Goal: Task Accomplishment & Management: Manage account settings

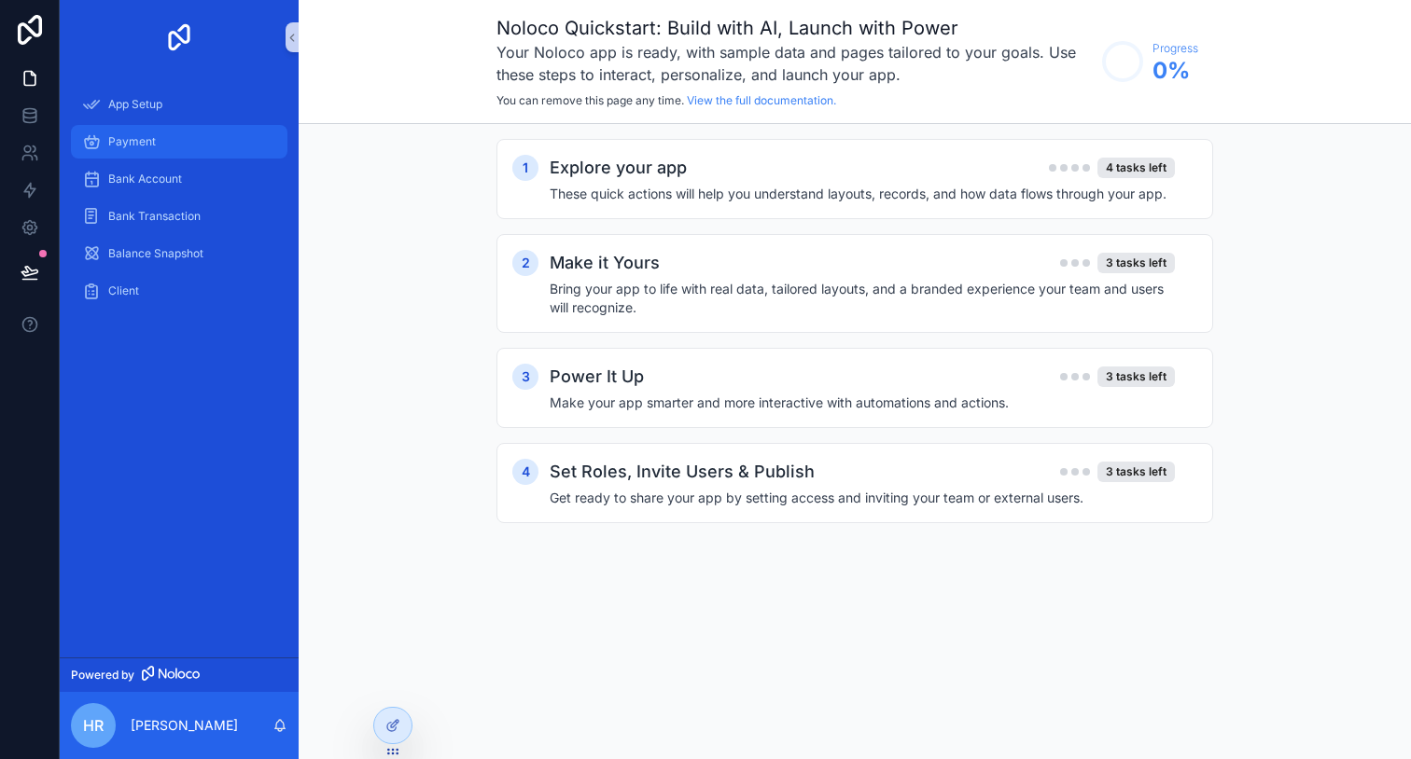
click at [180, 143] on div "Payment" at bounding box center [179, 142] width 194 height 30
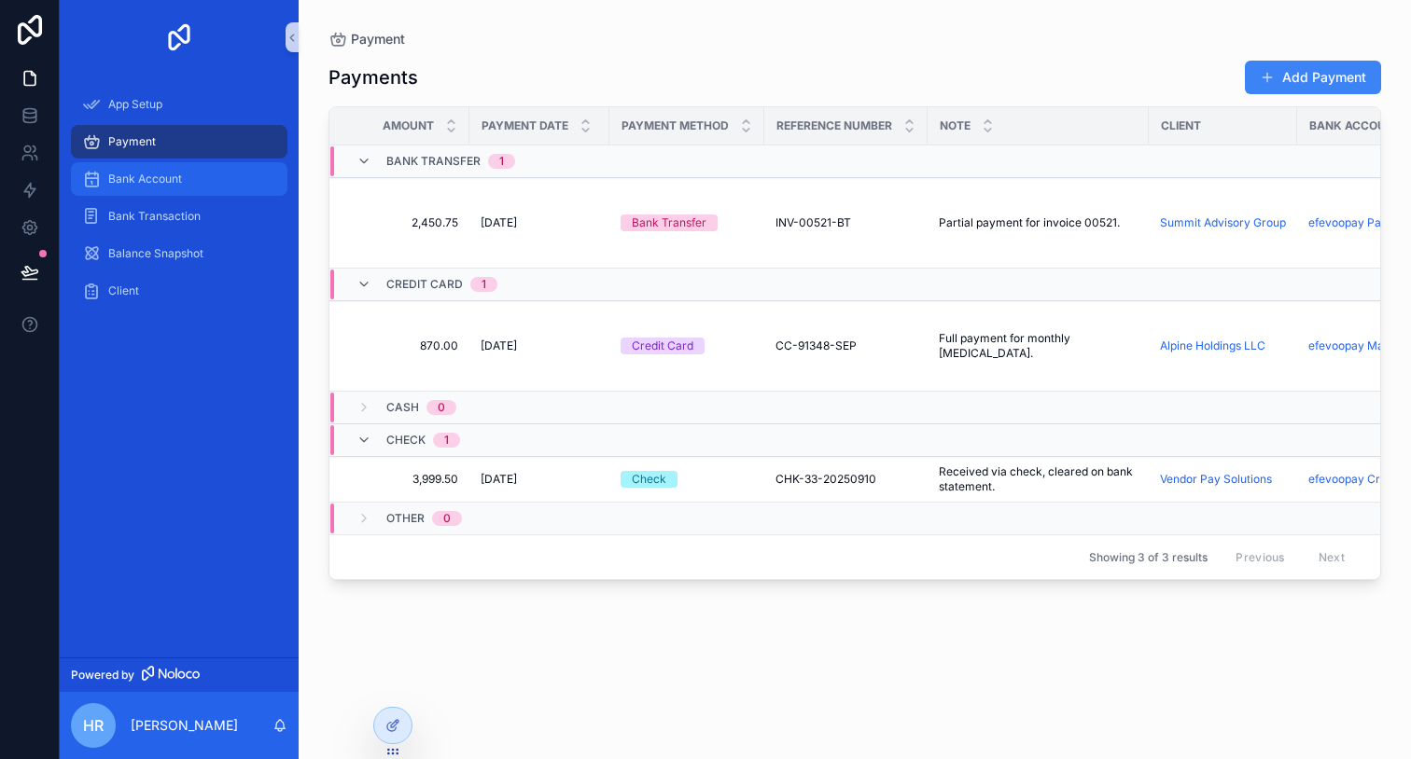
click at [213, 178] on div "Bank Account" at bounding box center [179, 179] width 194 height 30
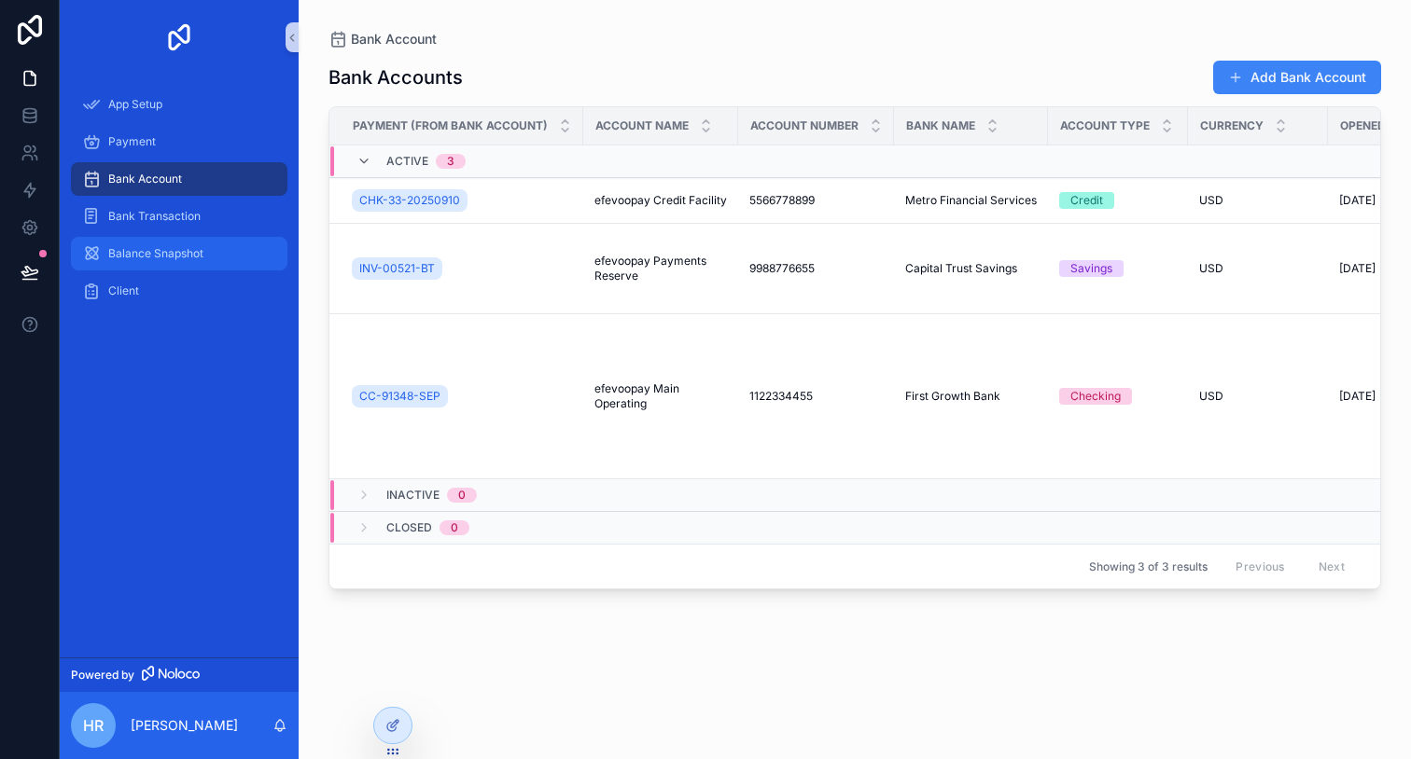
click at [238, 254] on div "Balance Snapshot" at bounding box center [179, 254] width 194 height 30
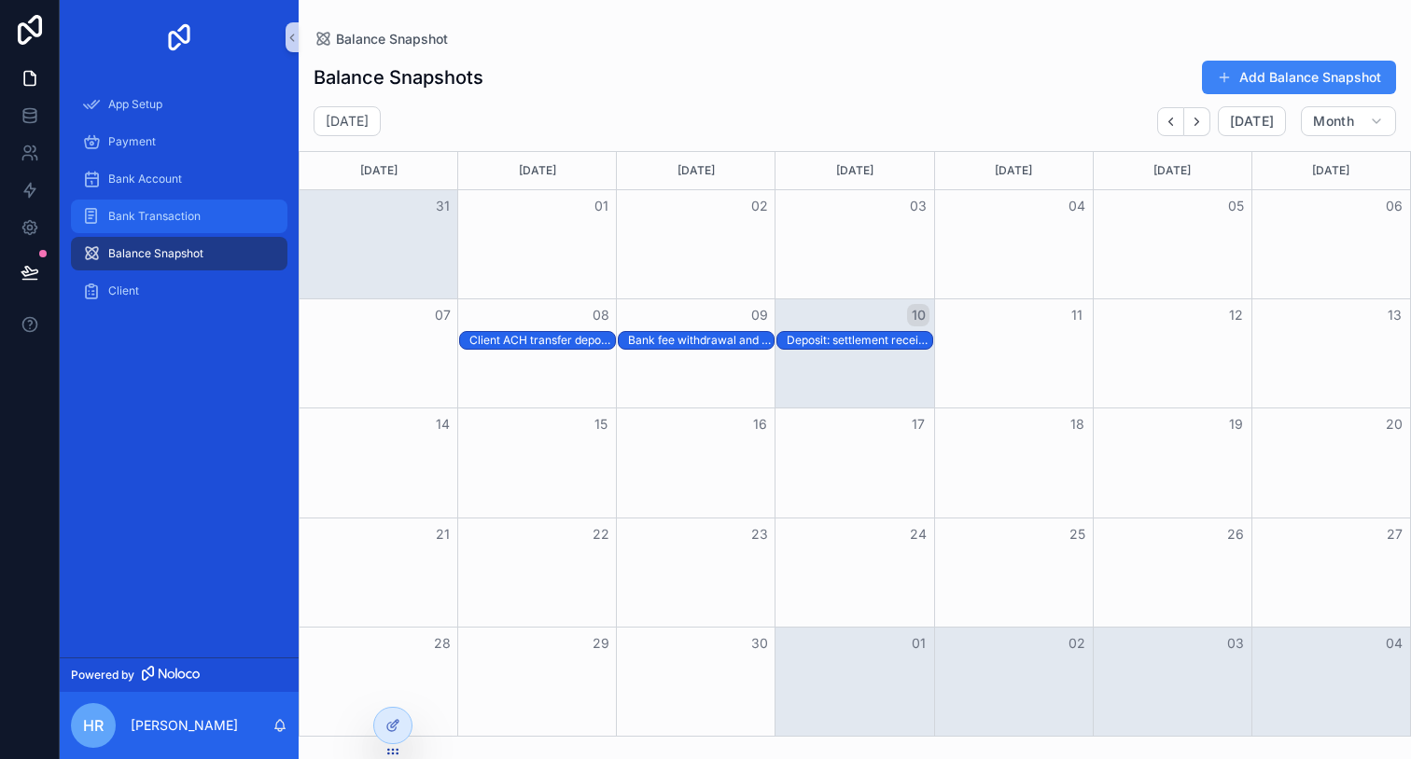
click at [239, 211] on div "Bank Transaction" at bounding box center [179, 217] width 194 height 30
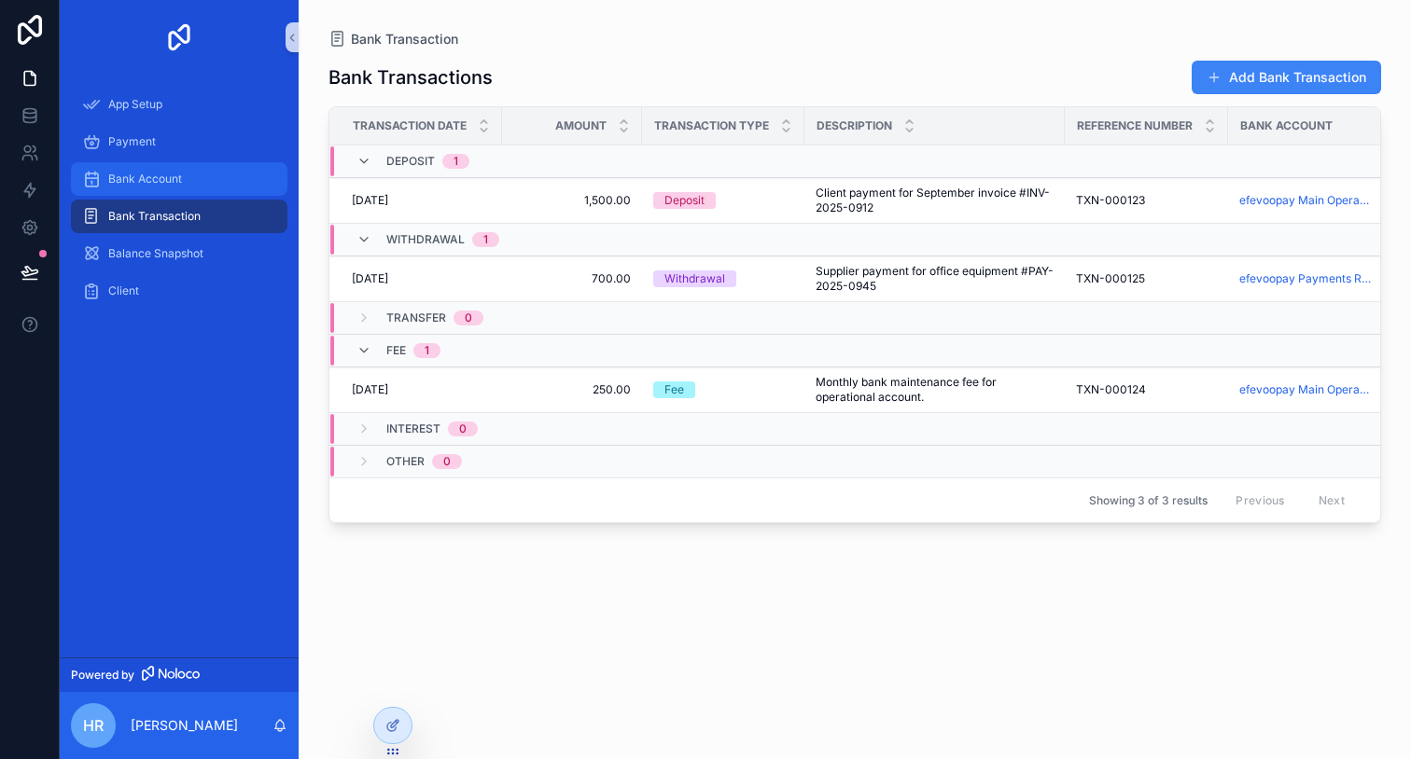
click at [232, 183] on div "Bank Account" at bounding box center [179, 179] width 194 height 30
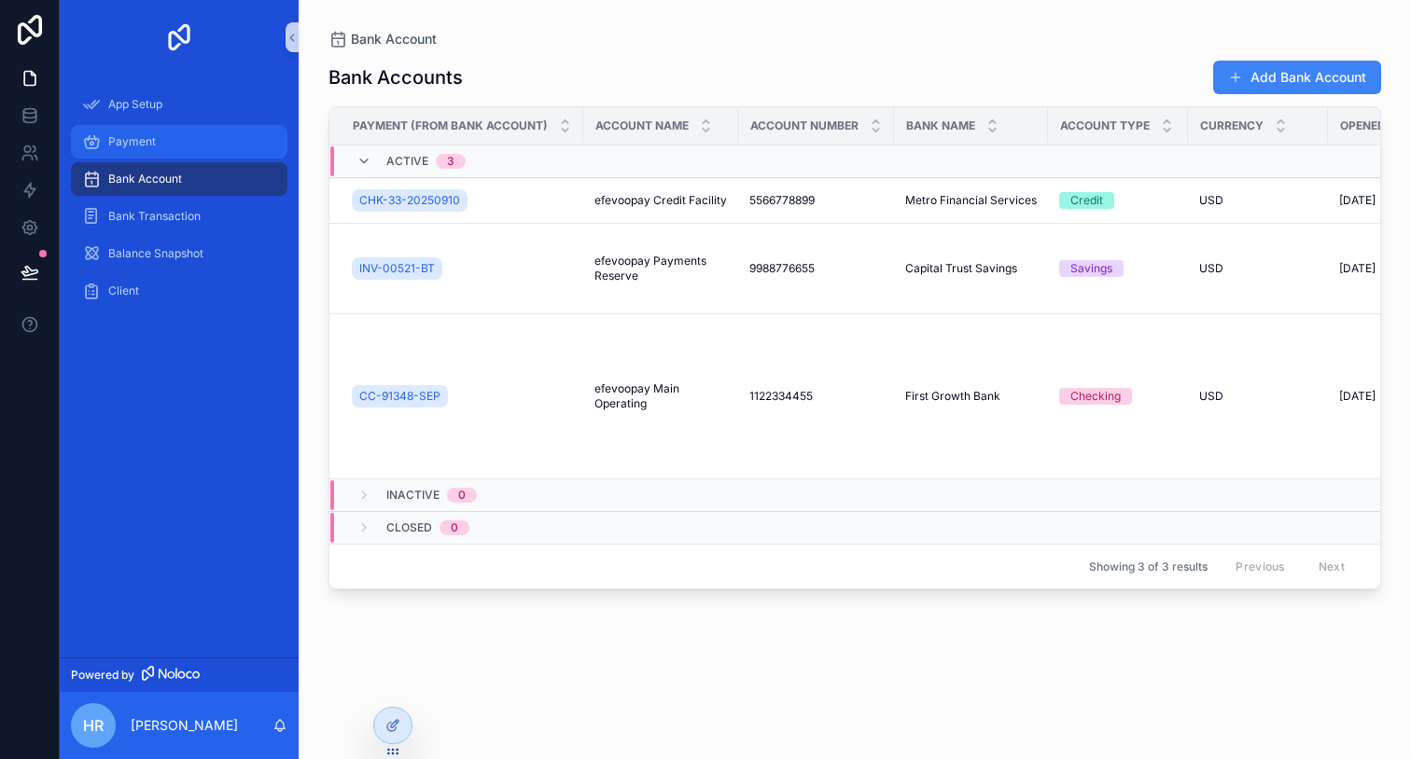
click at [242, 144] on div "Payment" at bounding box center [179, 142] width 194 height 30
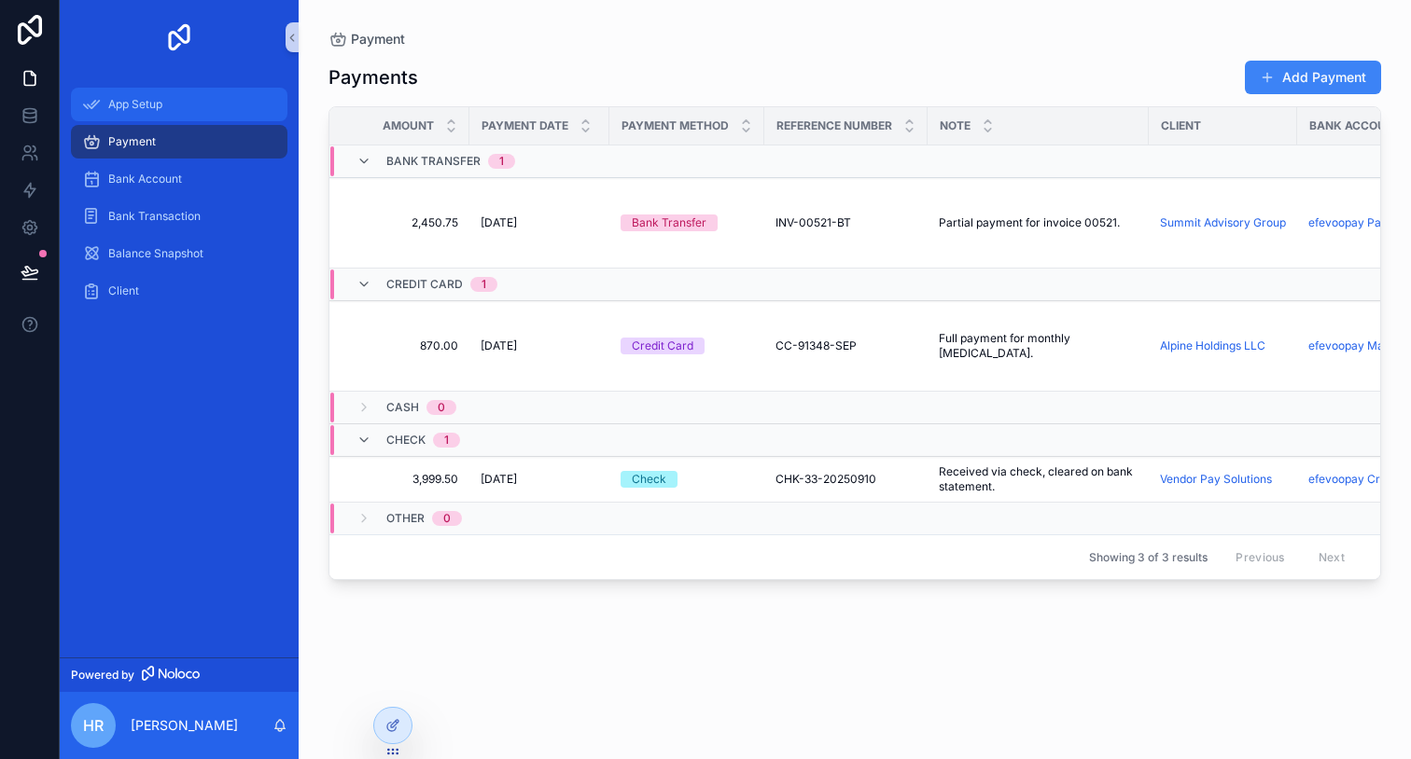
click at [229, 103] on div "App Setup" at bounding box center [179, 105] width 194 height 30
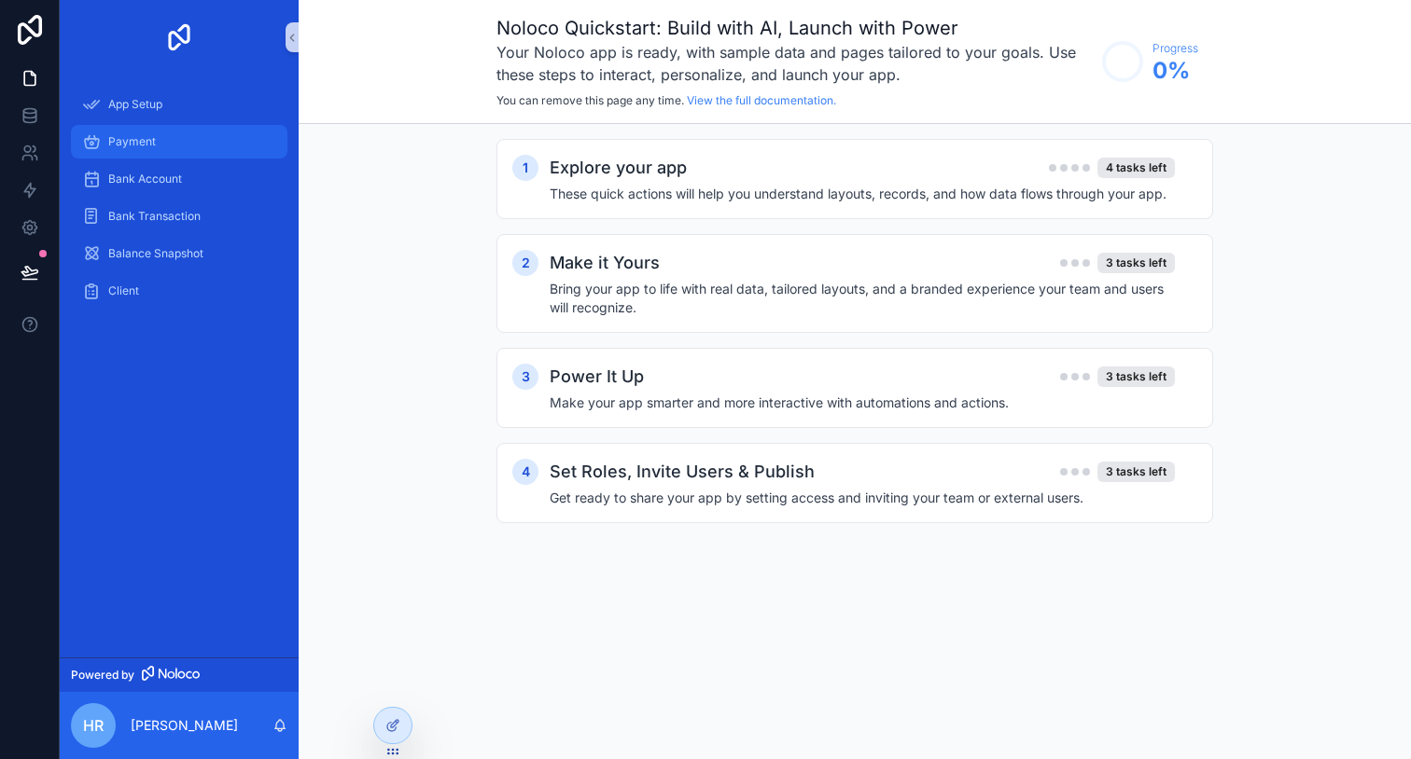
click at [232, 137] on div "Payment" at bounding box center [179, 142] width 194 height 30
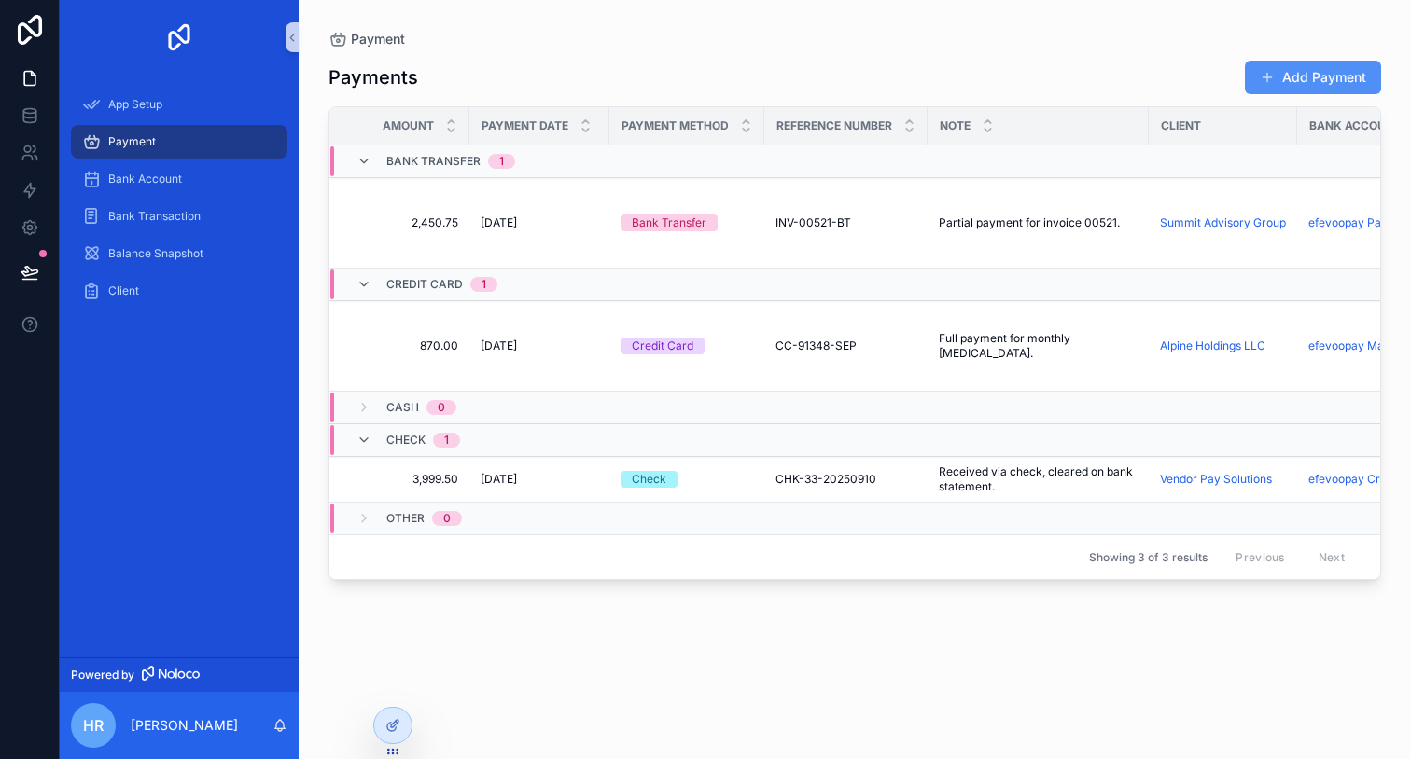
click at [1302, 83] on button "Add Payment" at bounding box center [1313, 78] width 136 height 34
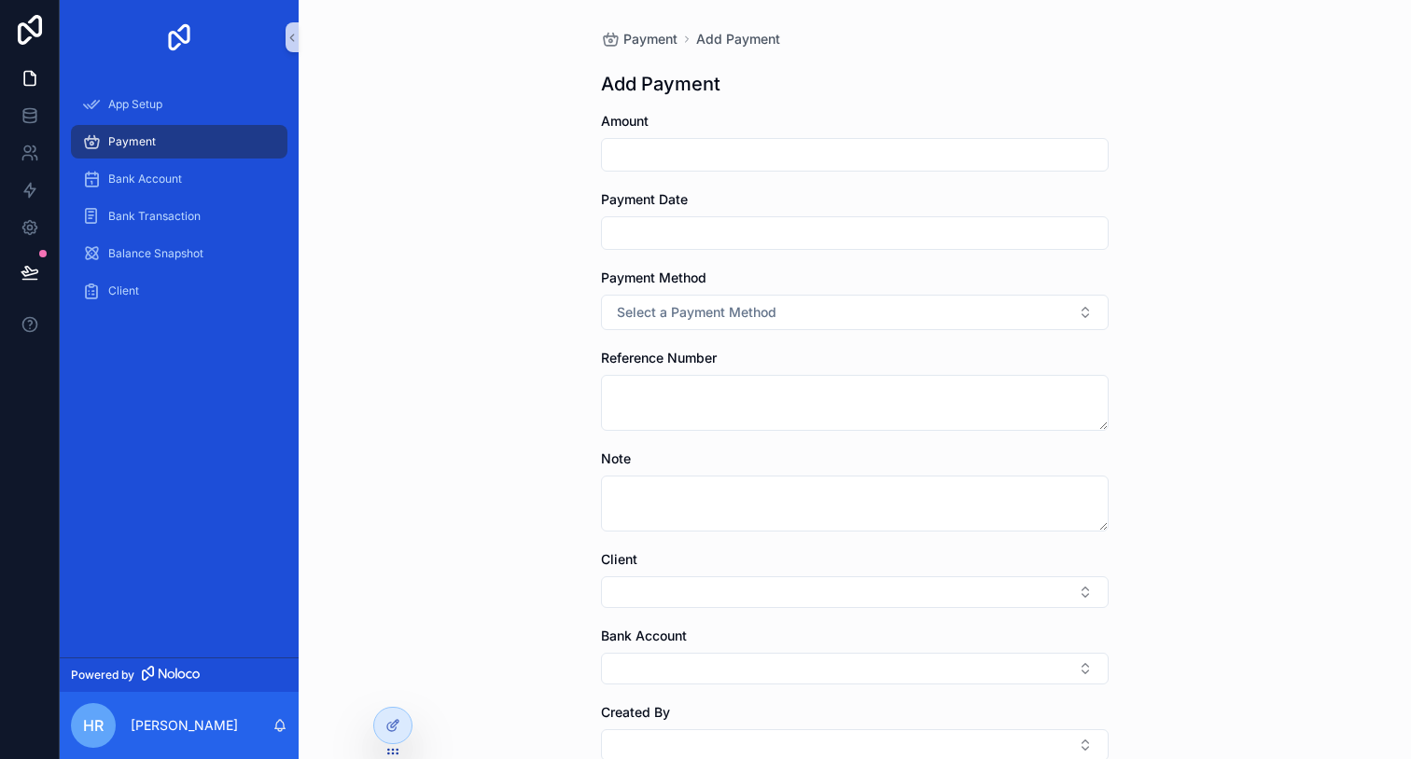
click at [789, 237] on input "scrollable content" at bounding box center [855, 233] width 506 height 26
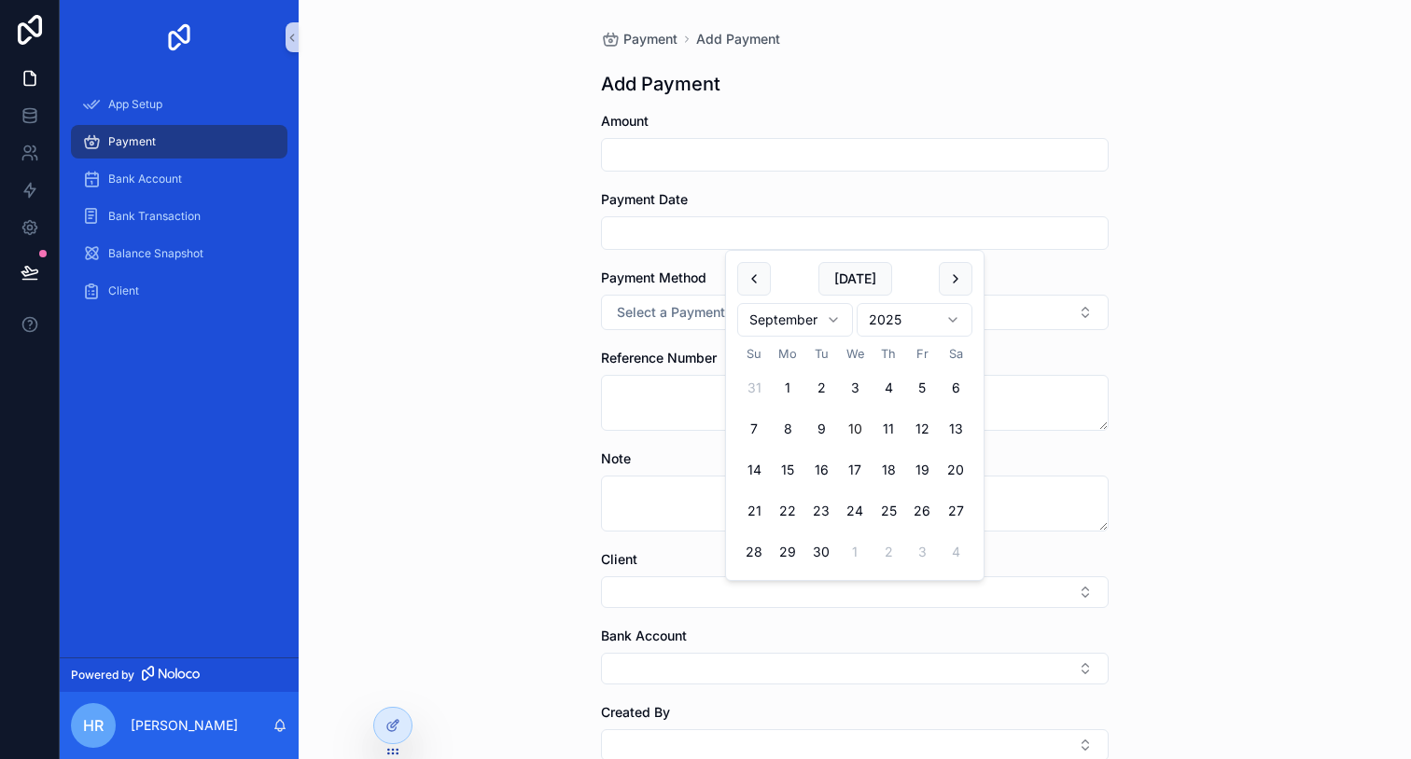
click at [1168, 255] on div "Payment Add Payment Add Payment Amount Payment Date Payment Method Select a Pay…" at bounding box center [855, 379] width 1112 height 759
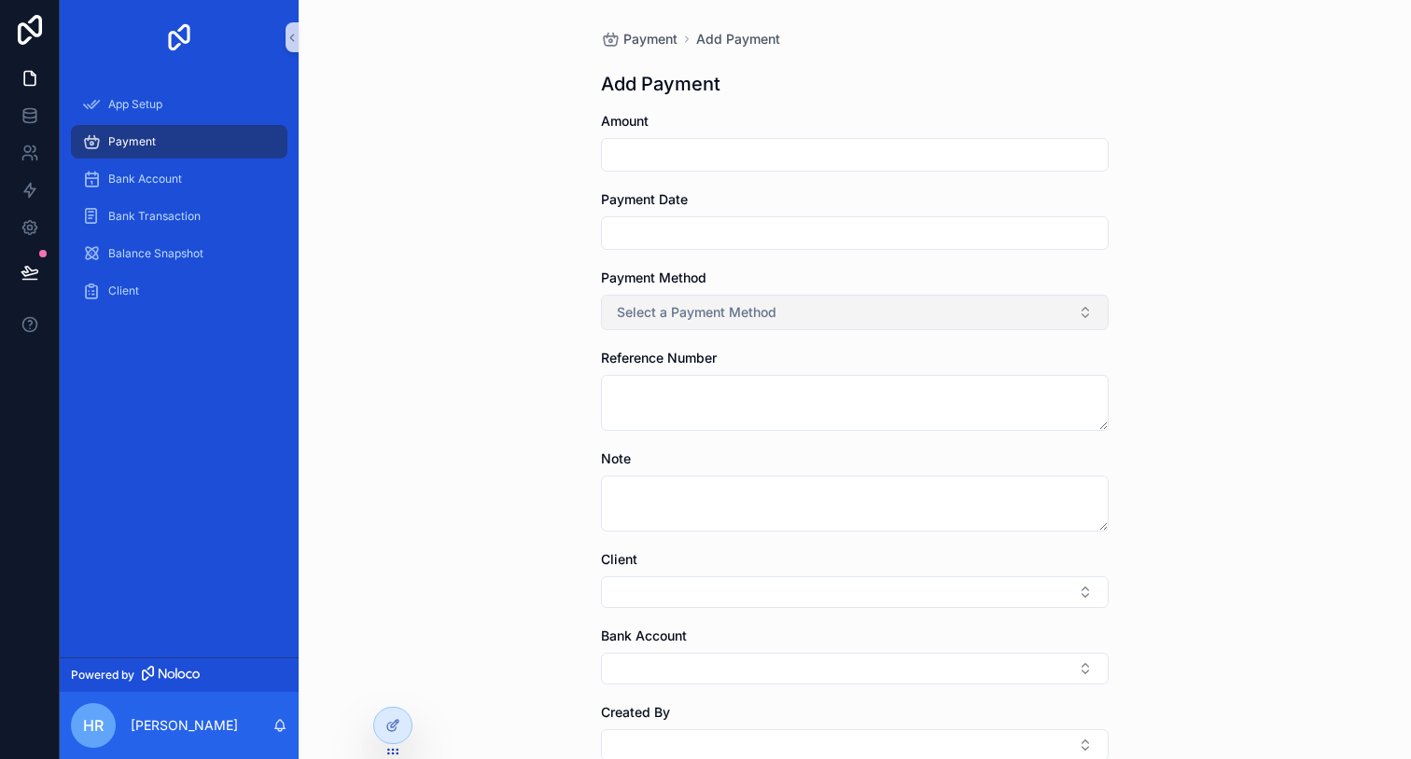
click at [908, 314] on button "Select a Payment Method" at bounding box center [855, 312] width 508 height 35
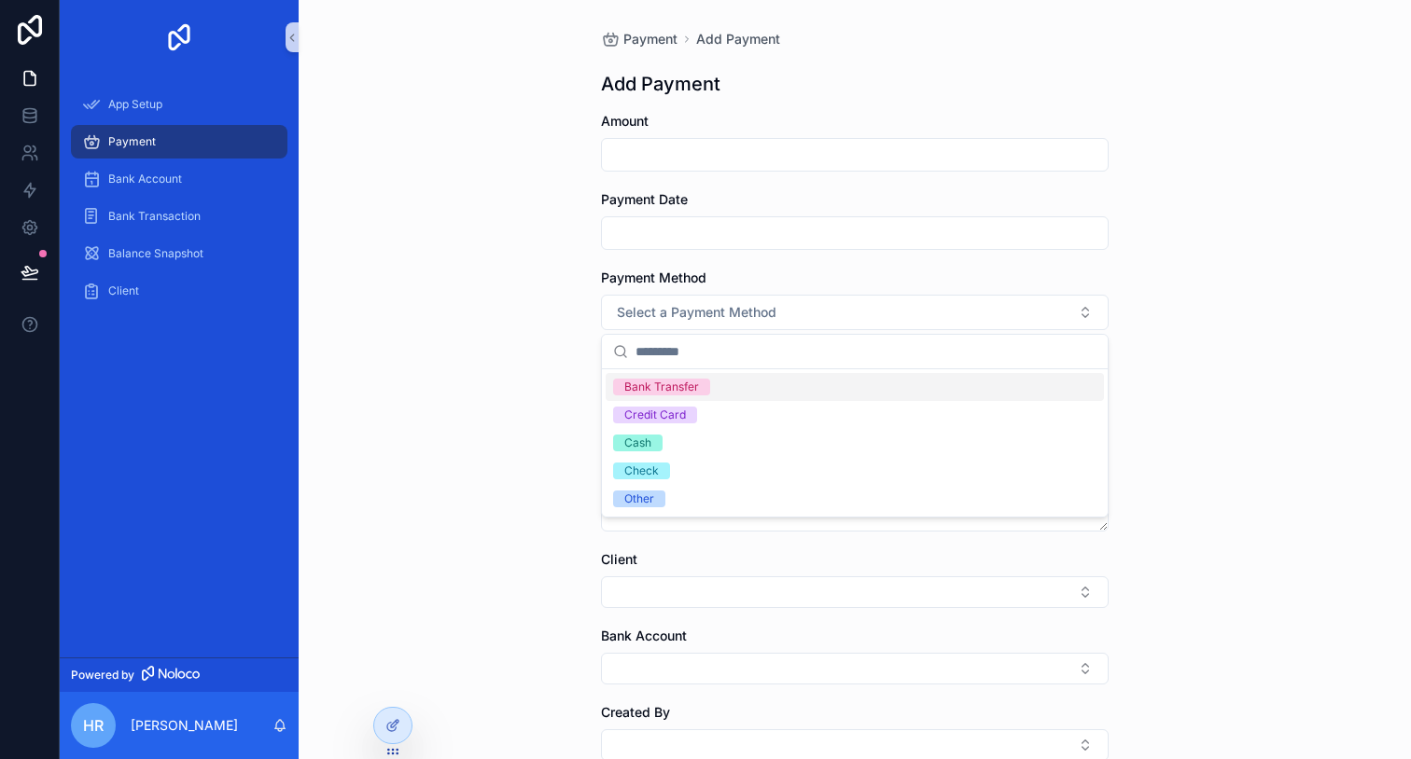
click at [1195, 302] on div "Payment Add Payment Add Payment Amount Payment Date Payment Method Select a Pay…" at bounding box center [855, 379] width 1112 height 759
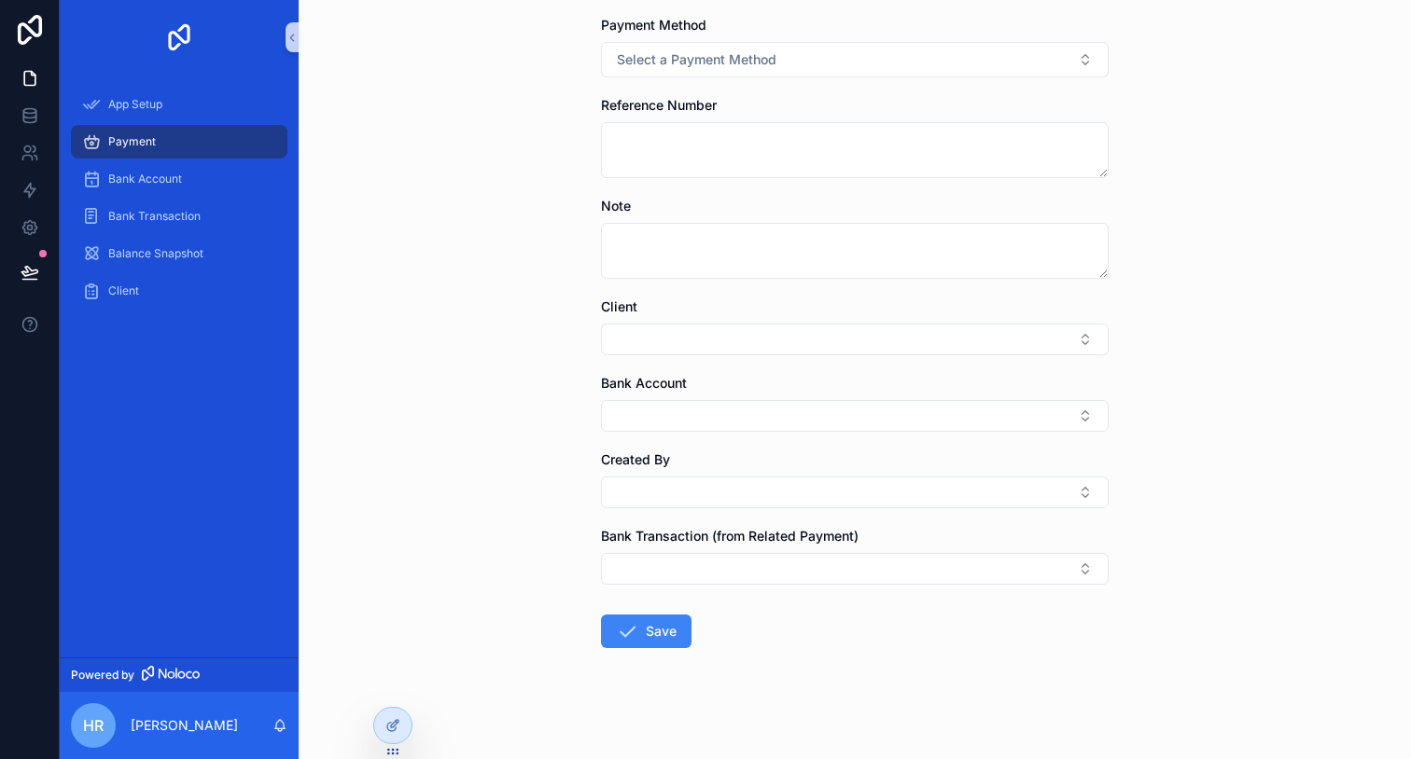
scroll to position [261, 0]
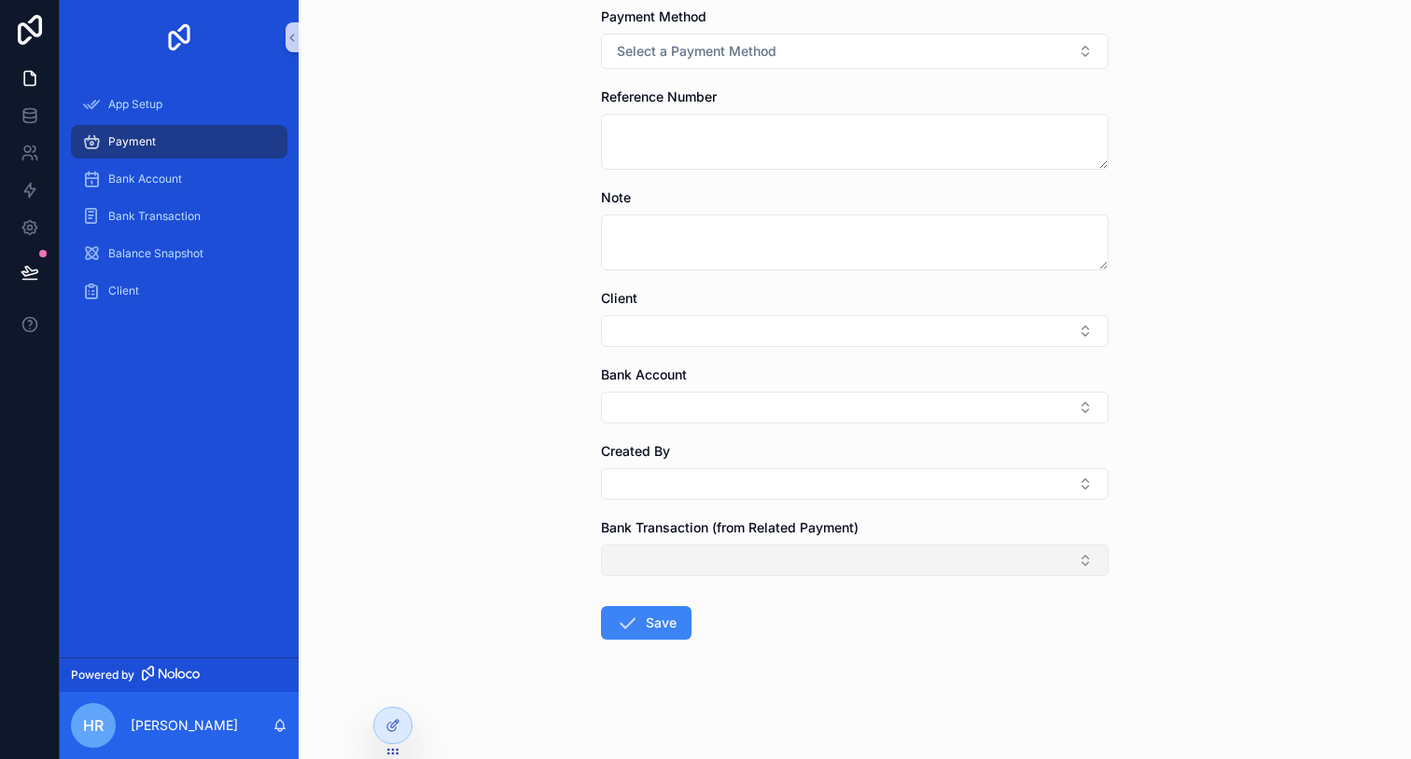
click at [722, 554] on button "Select Button" at bounding box center [855, 561] width 508 height 32
click at [512, 539] on div "Payment Add Payment Add Payment Amount Payment Date Payment Method Select a Pay…" at bounding box center [855, 379] width 1112 height 759
click at [34, 118] on icon at bounding box center [30, 115] width 19 height 19
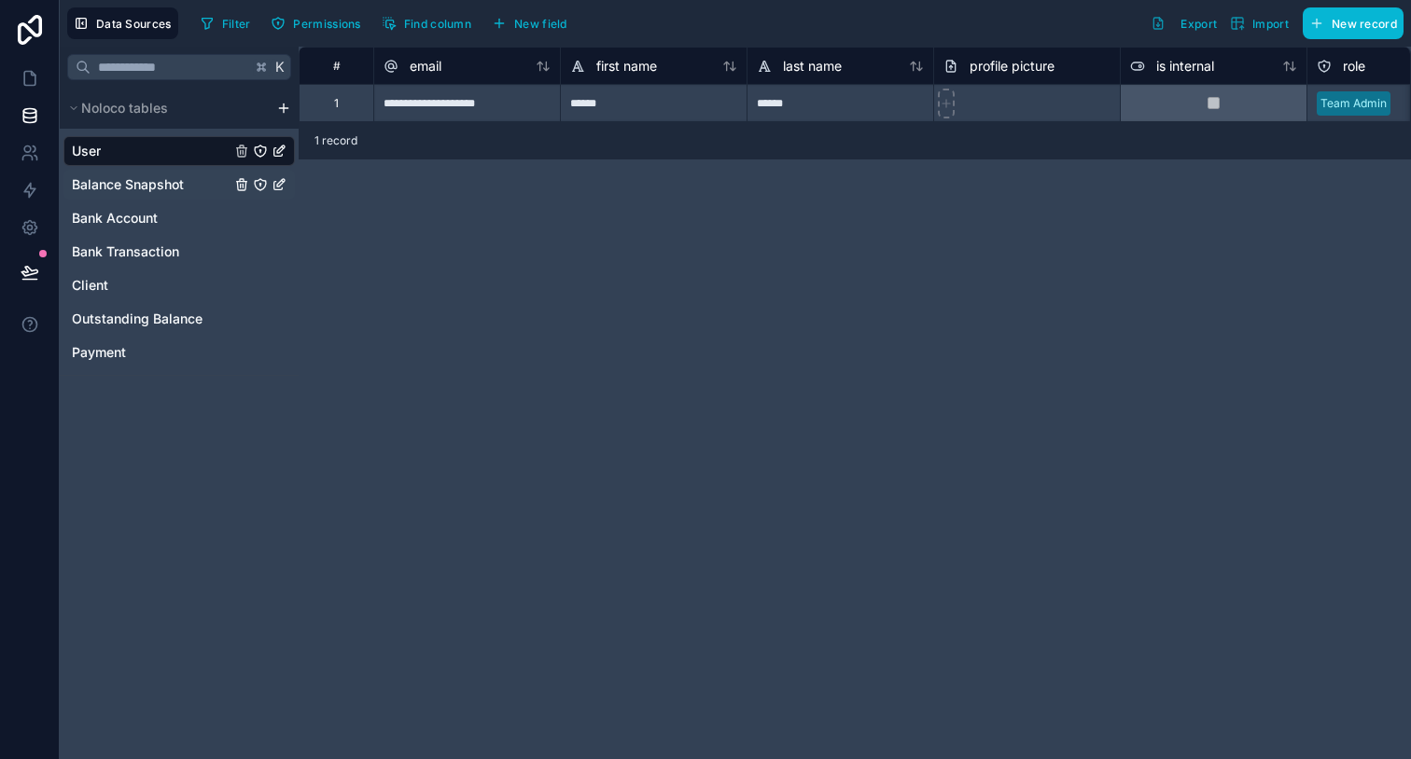
click at [146, 188] on span "Balance Snapshot" at bounding box center [128, 184] width 112 height 19
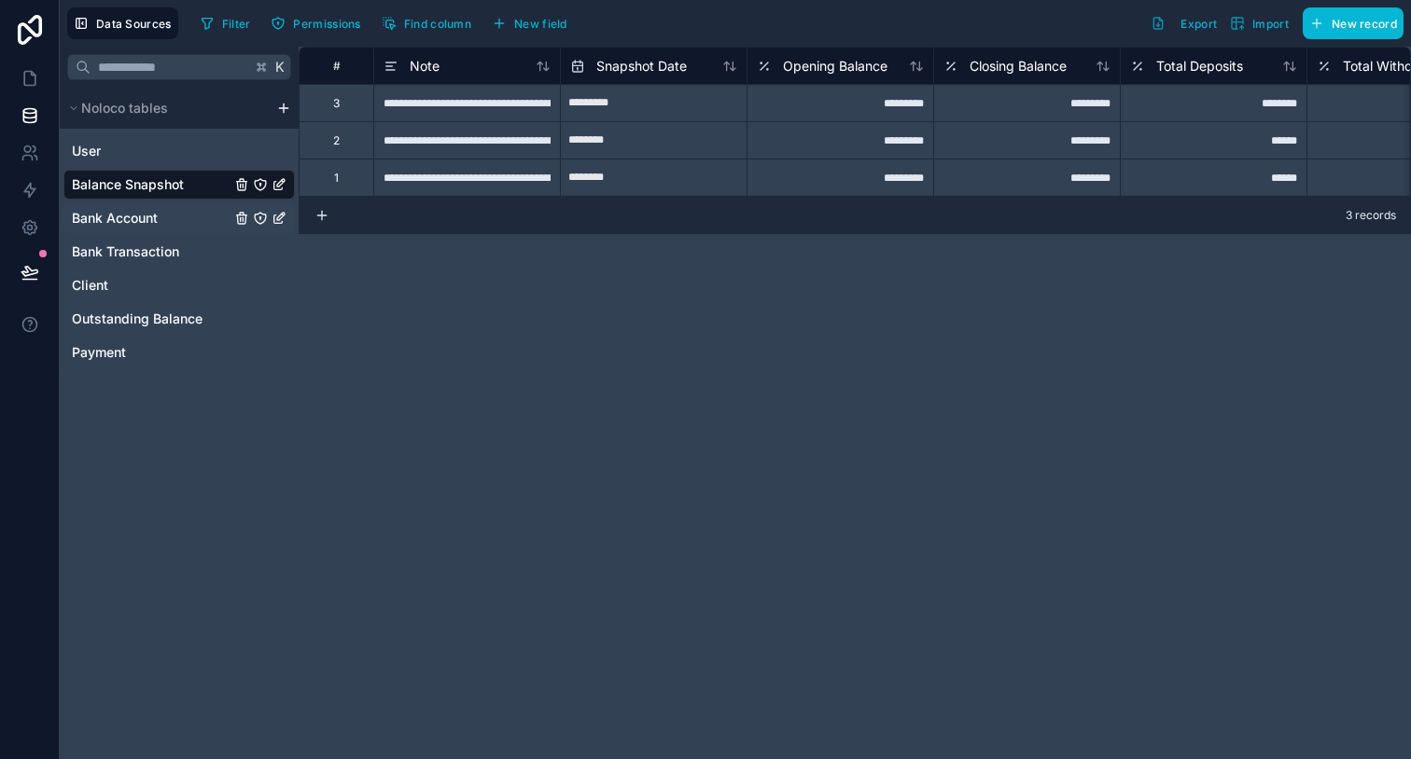
click at [167, 212] on link "Bank Account" at bounding box center [151, 218] width 159 height 19
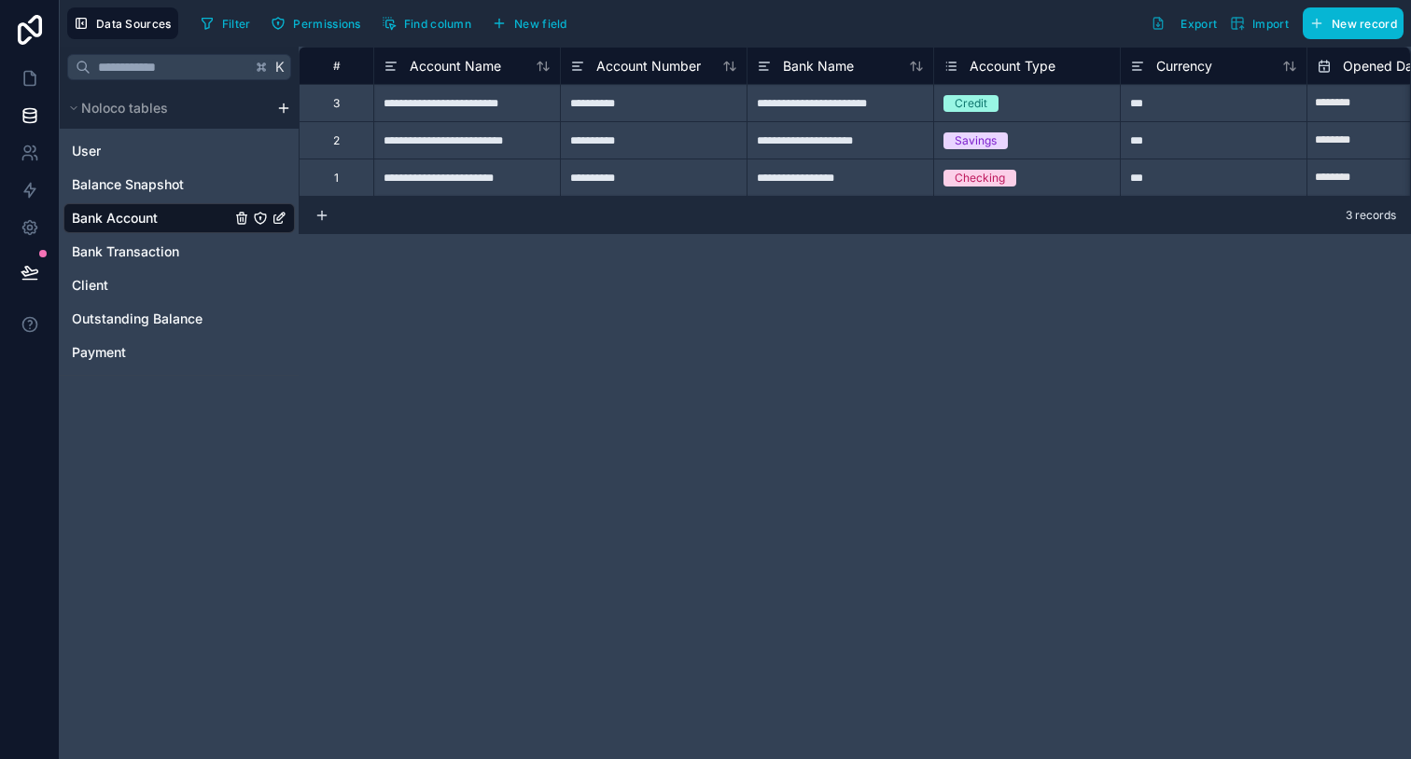
click at [1035, 175] on div "Checking" at bounding box center [1027, 178] width 186 height 21
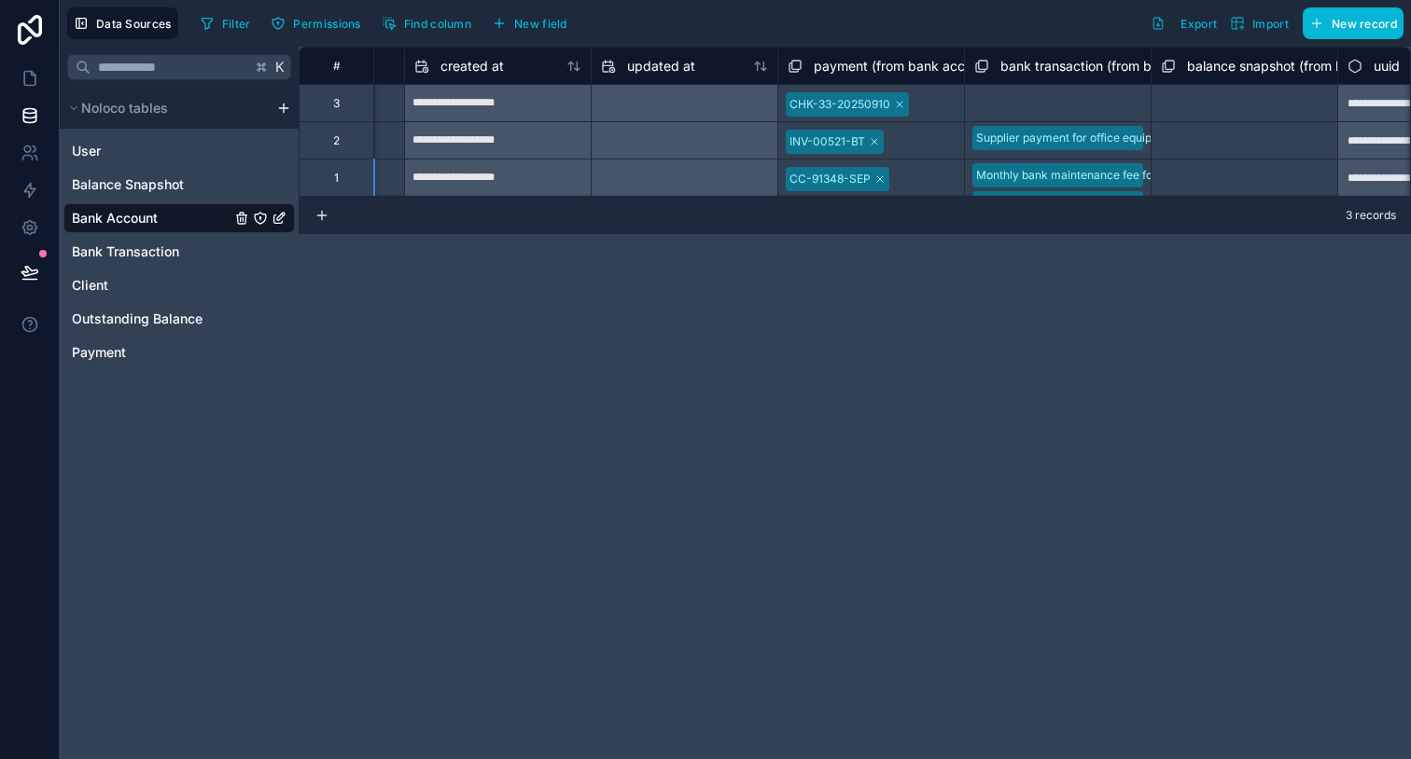
scroll to position [0, 1576]
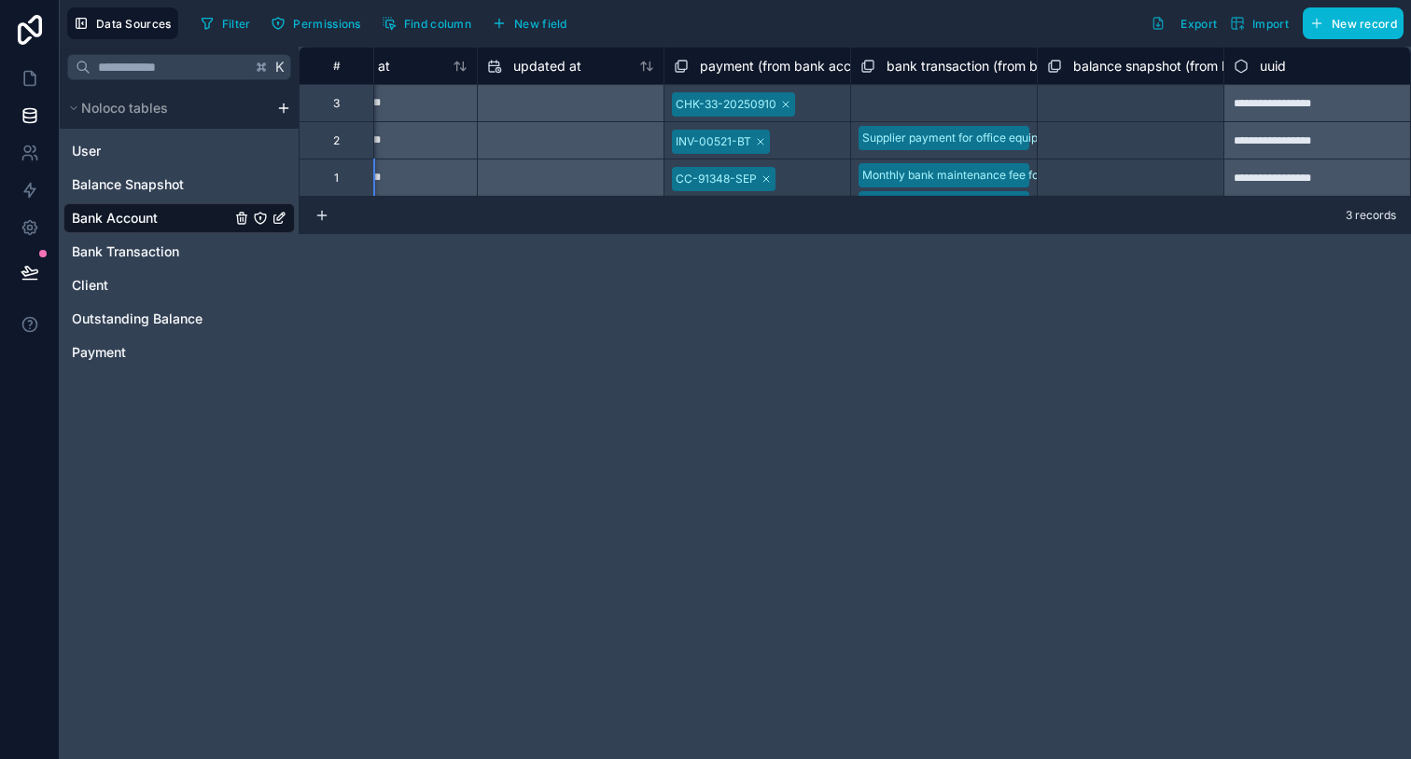
click at [1172, 313] on div "**********" at bounding box center [855, 403] width 1112 height 713
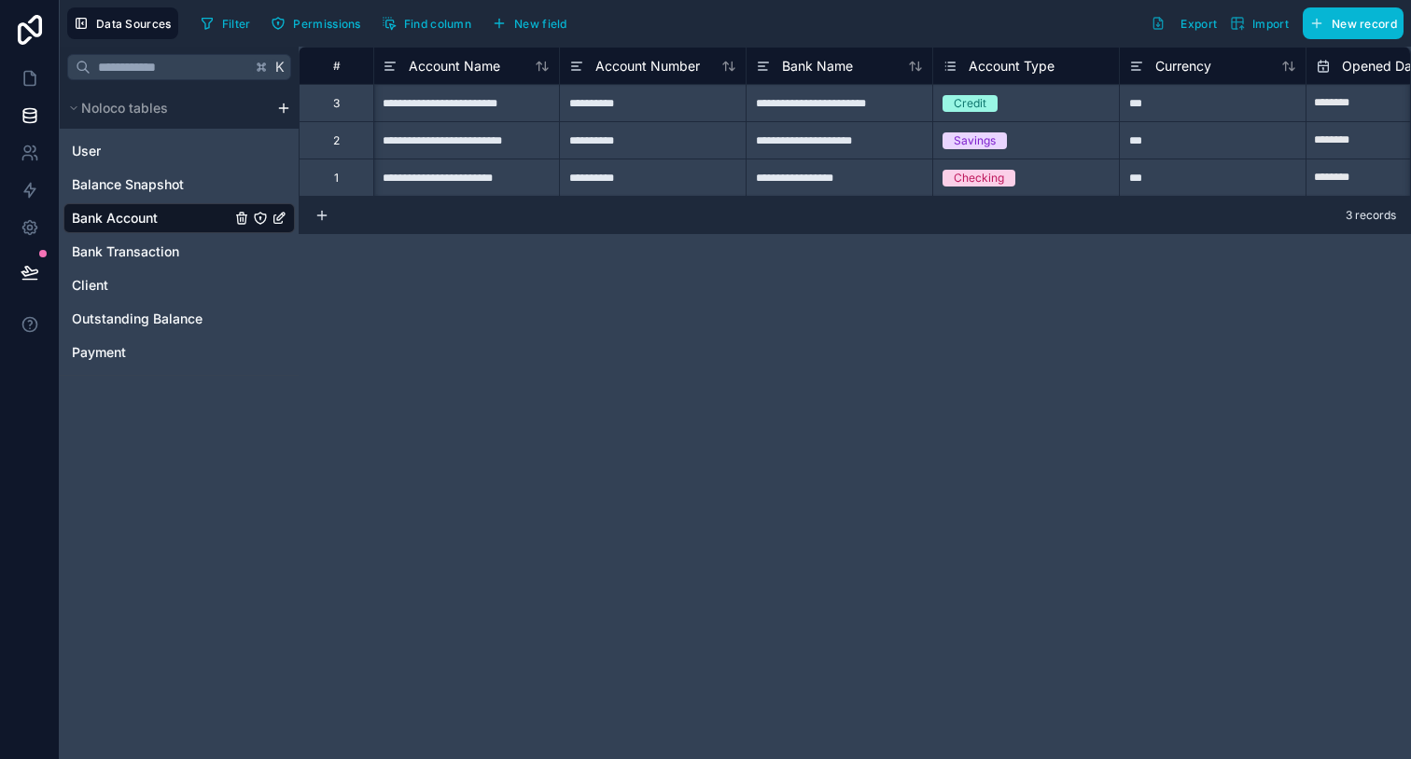
scroll to position [0, 0]
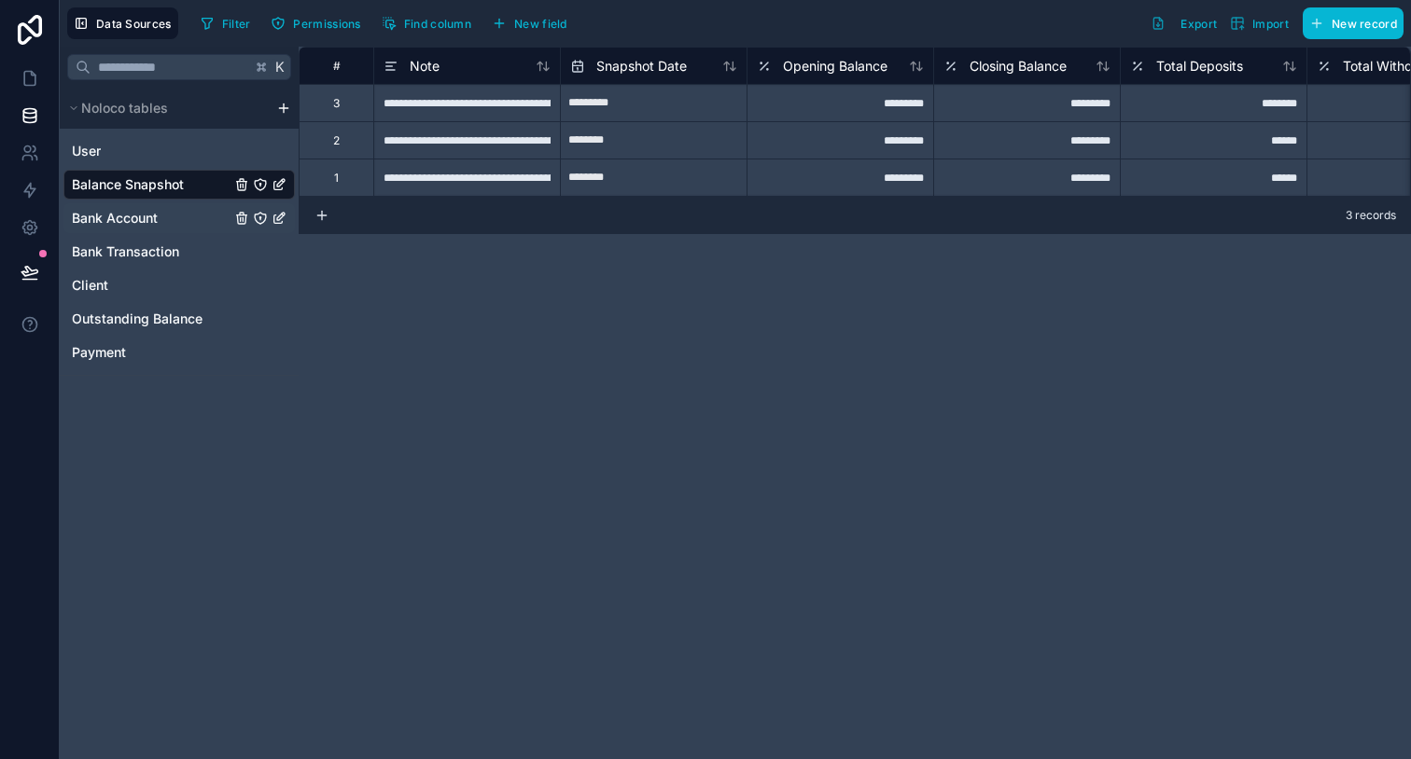
click at [137, 213] on span "Bank Account" at bounding box center [115, 218] width 86 height 19
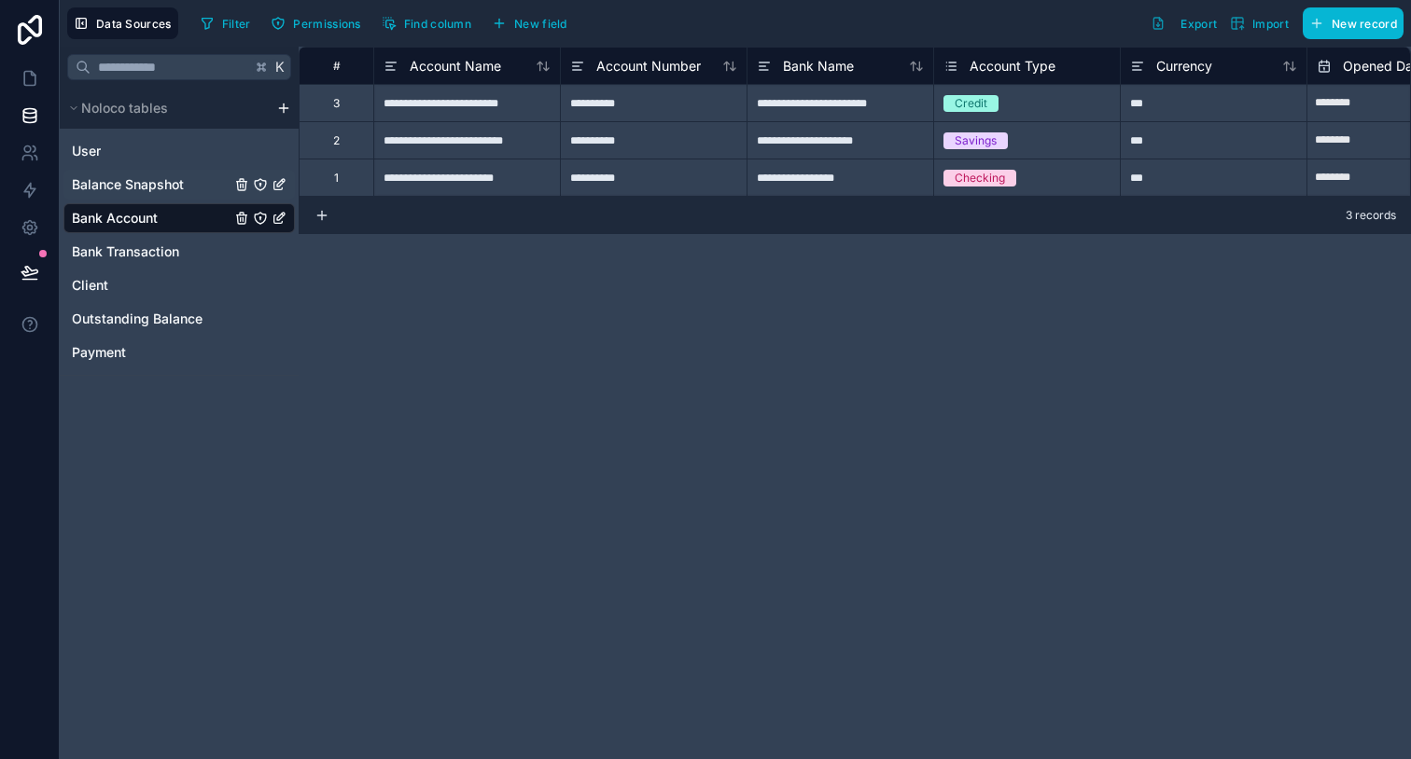
click at [148, 176] on span "Balance Snapshot" at bounding box center [128, 184] width 112 height 19
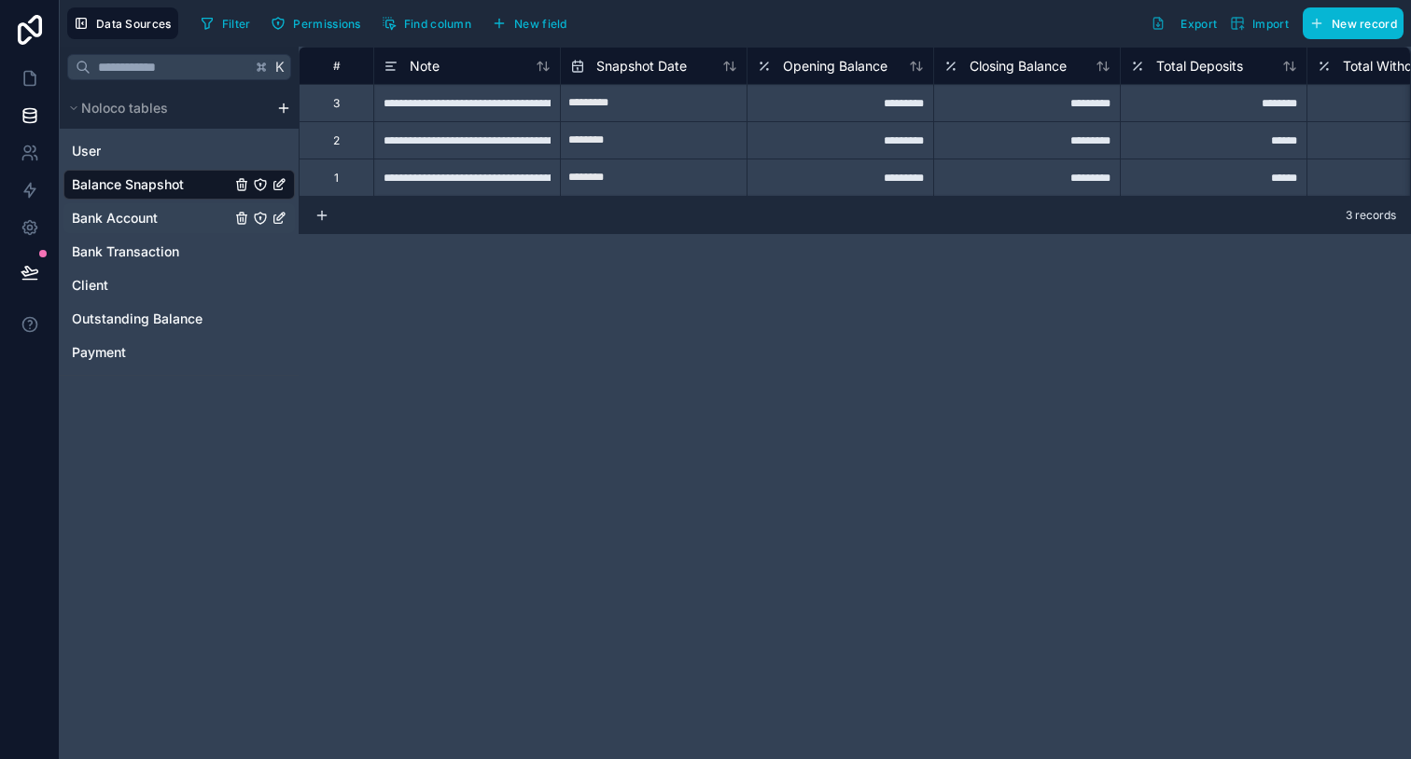
click at [166, 219] on link "Bank Account" at bounding box center [151, 218] width 159 height 19
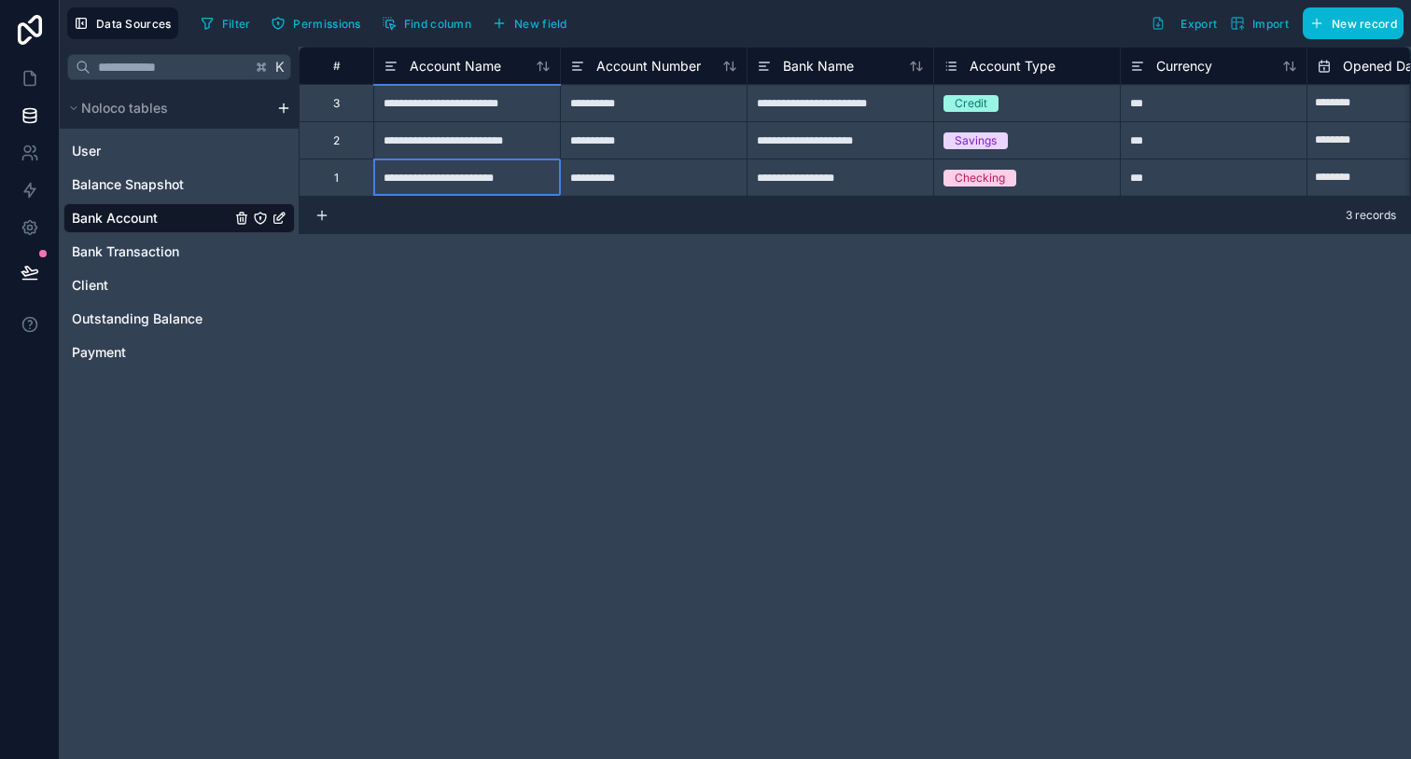
click at [473, 181] on div "**********" at bounding box center [466, 177] width 187 height 37
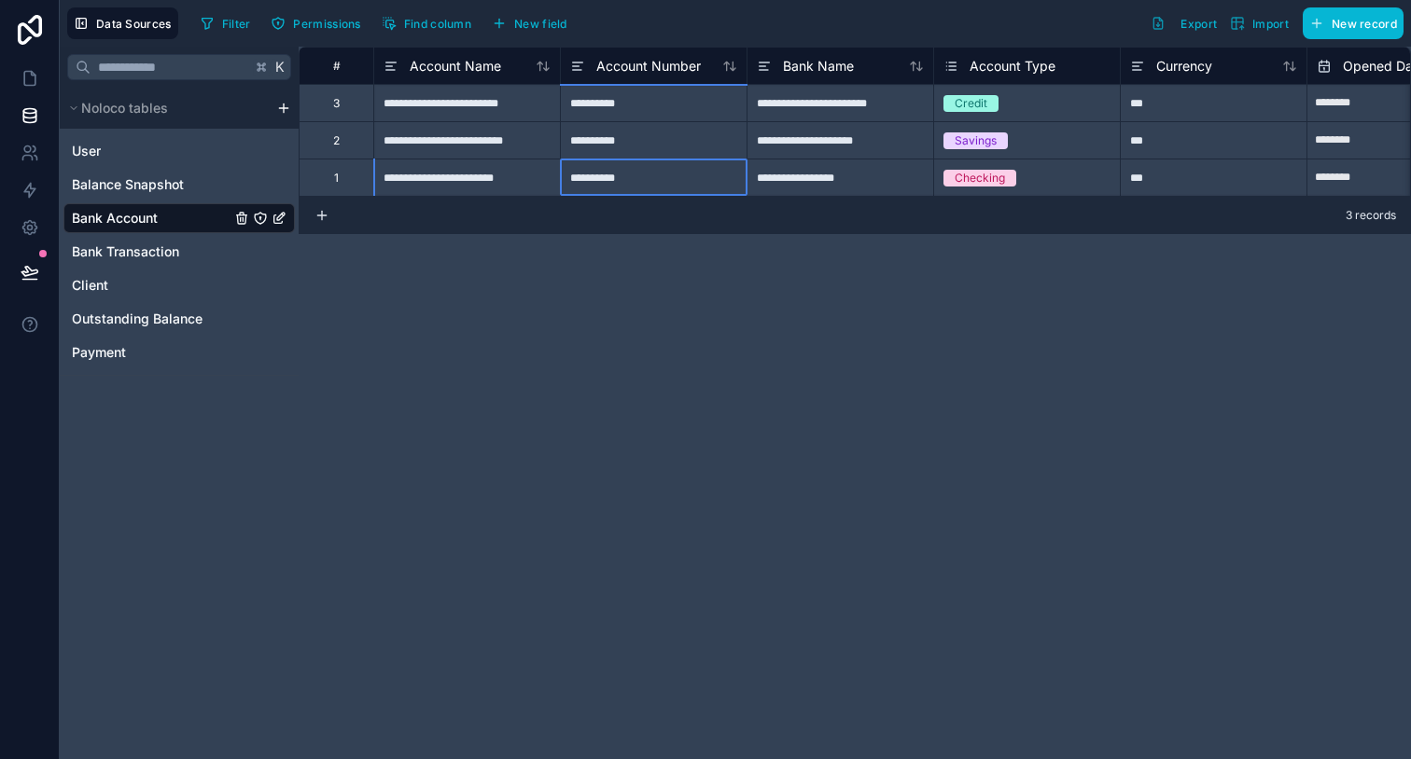
click at [613, 182] on div "**********" at bounding box center [653, 177] width 187 height 37
click at [822, 181] on div "**********" at bounding box center [839, 177] width 187 height 37
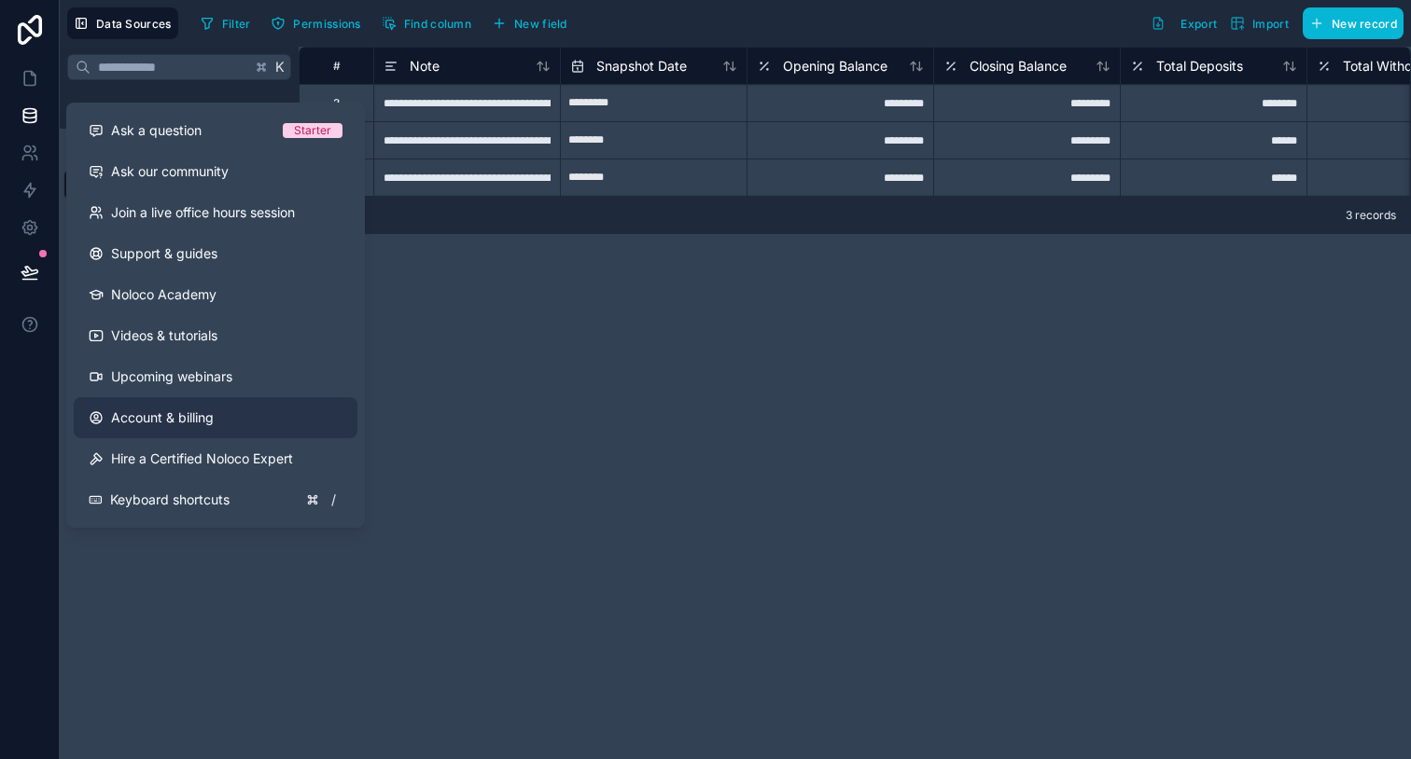
click at [246, 411] on link "Account & billing" at bounding box center [216, 417] width 284 height 41
